Goal: Check status: Check status

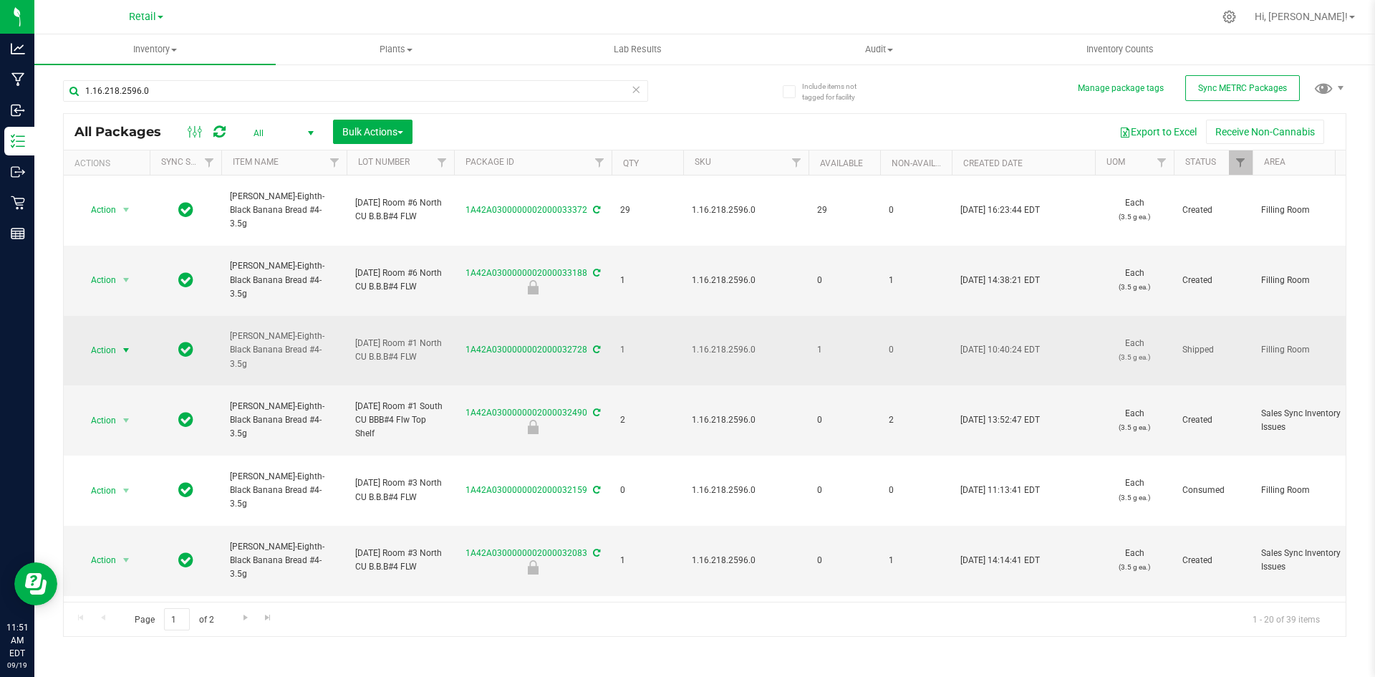
click at [125, 356] on span "select" at bounding box center [125, 349] width 11 height 11
click at [544, 351] on link "1A42A0300000002000032728" at bounding box center [527, 349] width 122 height 10
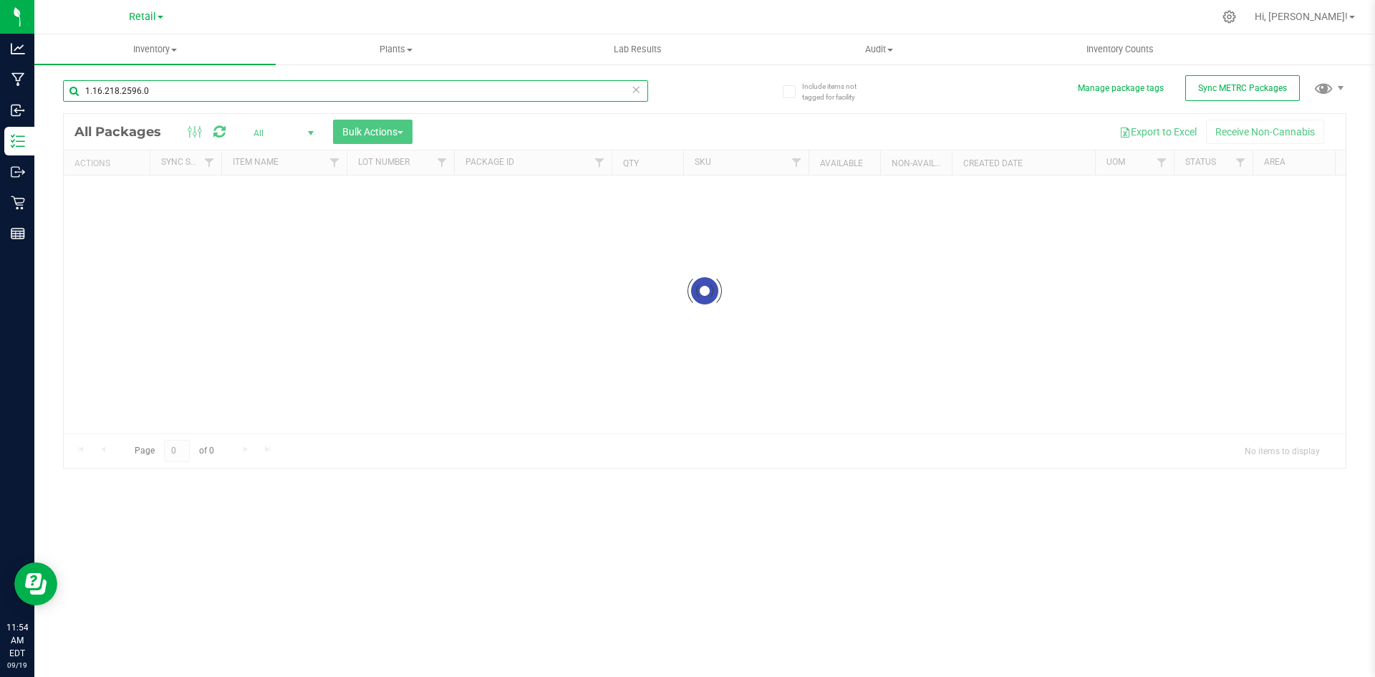
click at [372, 99] on input "1.16.218.2596.0" at bounding box center [355, 90] width 585 height 21
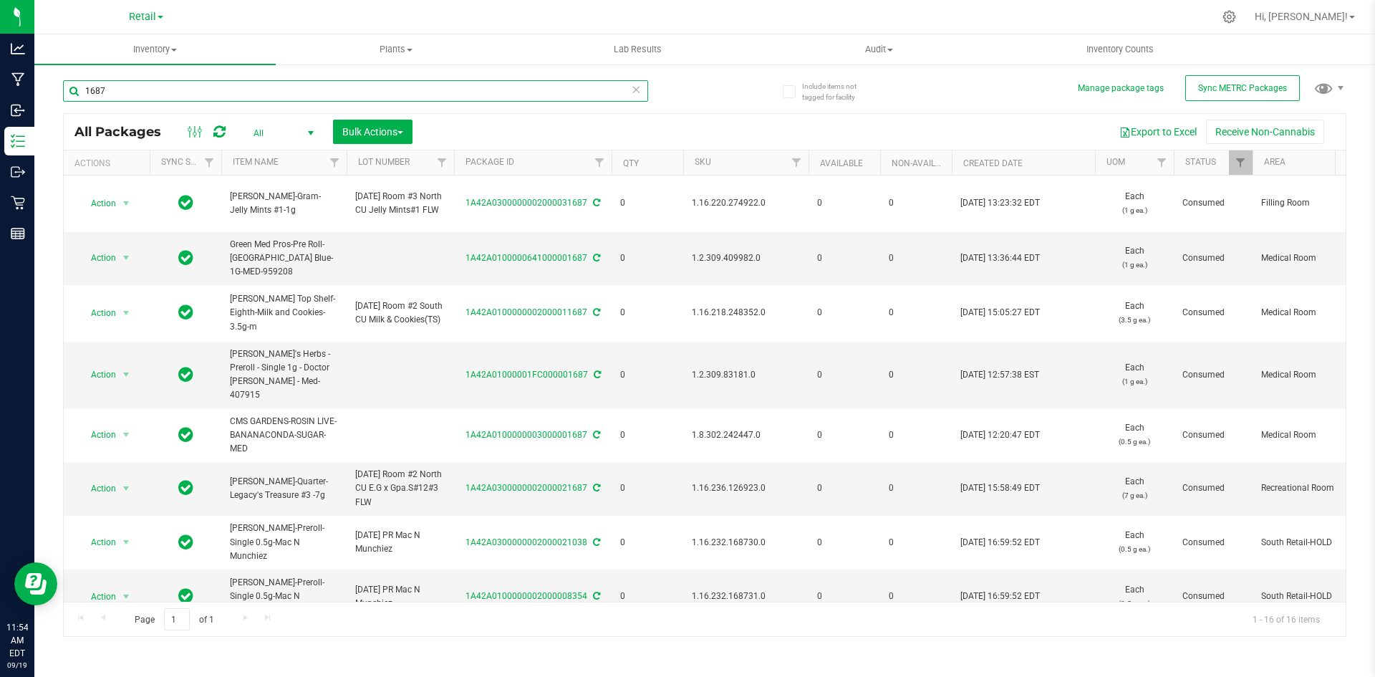
type input "1687"
